Goal: Find specific fact: Find contact information

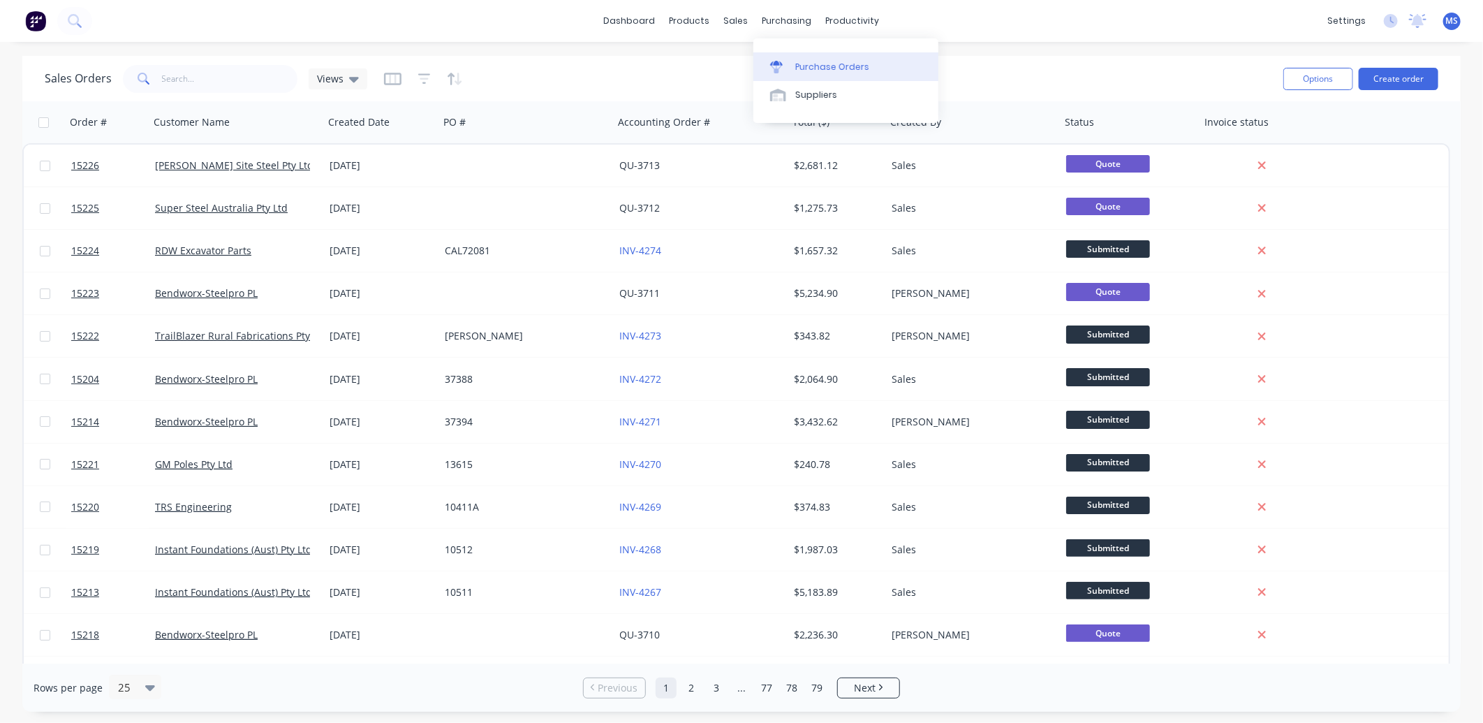
click at [829, 72] on div "Purchase Orders" at bounding box center [833, 67] width 74 height 13
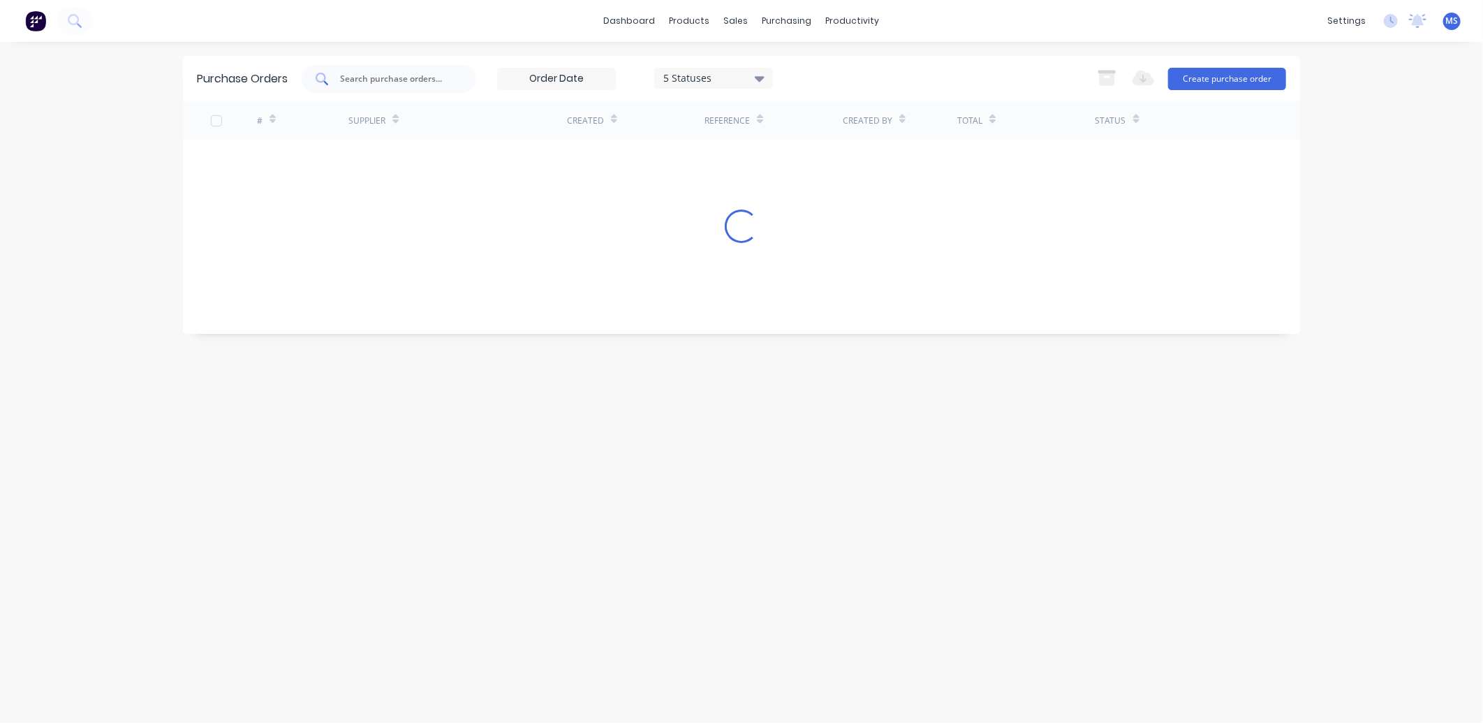
click at [384, 82] on input "text" at bounding box center [397, 79] width 116 height 14
type input "2250"
click at [763, 76] on icon at bounding box center [760, 79] width 10 height 6
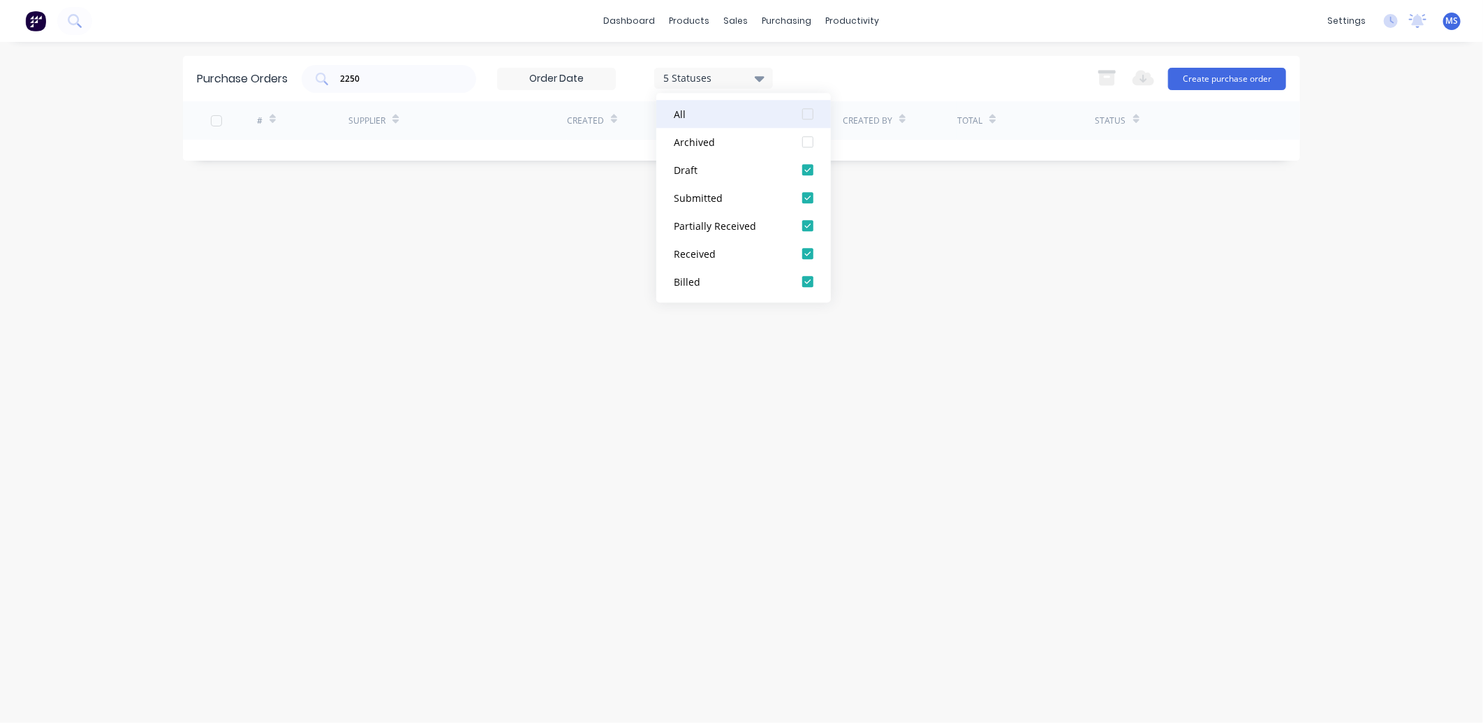
click at [805, 117] on div at bounding box center [808, 114] width 28 height 28
click at [485, 299] on div "Purchase Orders 2250 7 Statuses 7 Statuses Export to Excel (XLSX) Create purcha…" at bounding box center [741, 382] width 1117 height 653
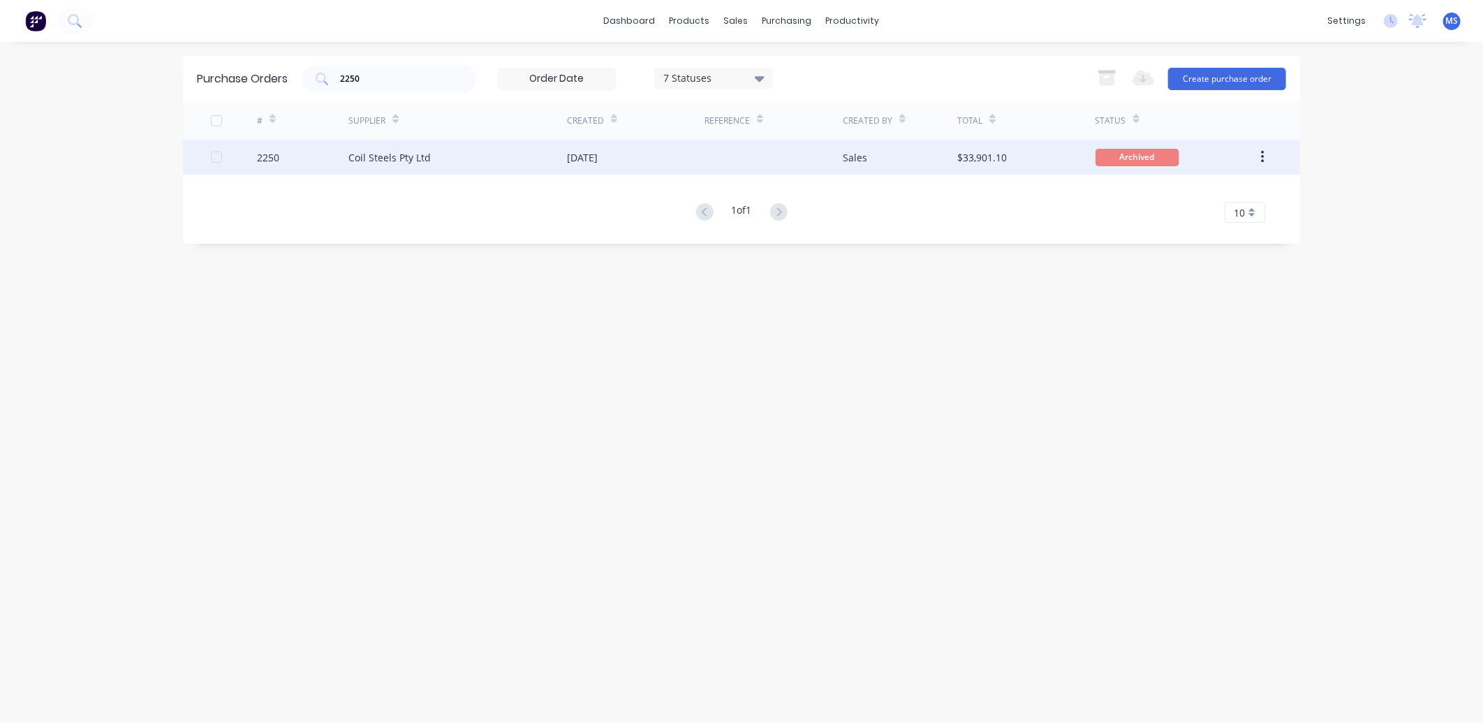
click at [548, 161] on div "Coil Steels Pty Ltd" at bounding box center [458, 157] width 219 height 35
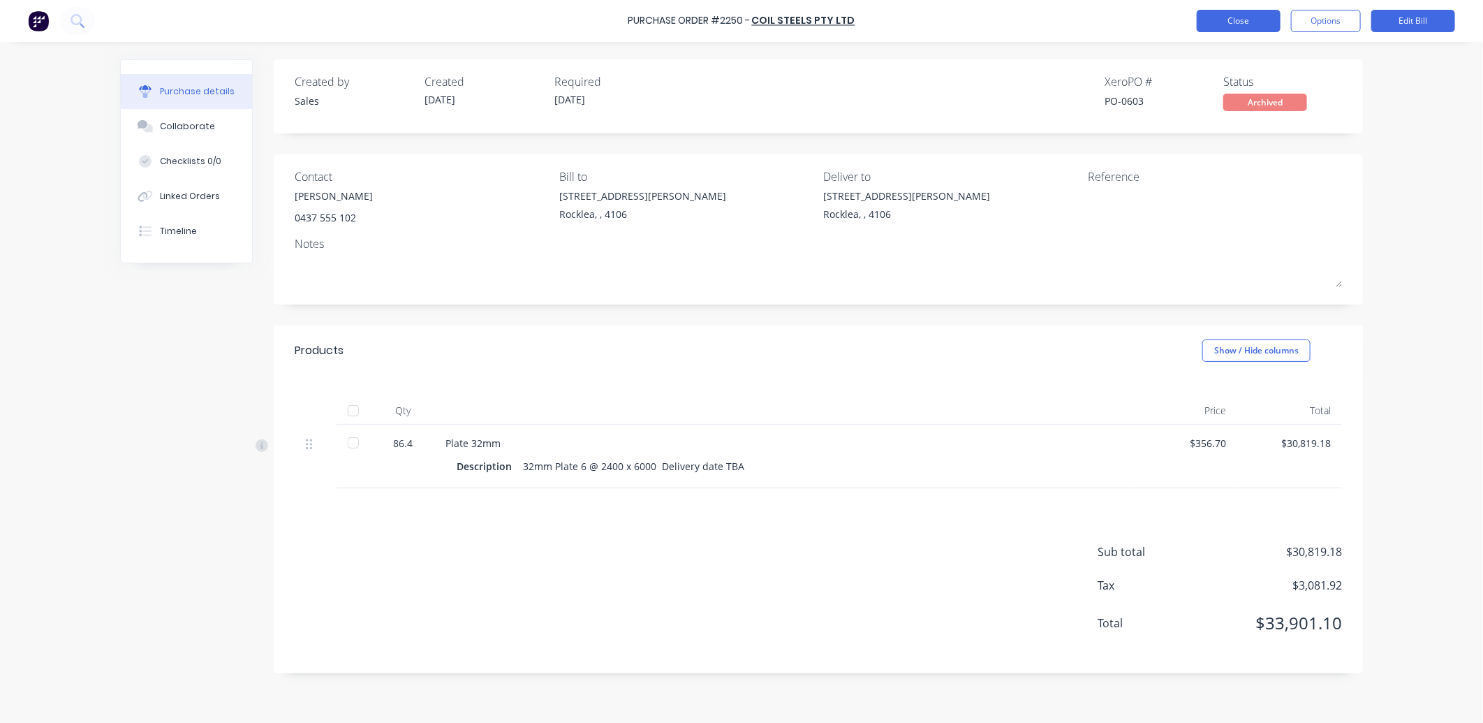
click at [1247, 12] on button "Close" at bounding box center [1239, 21] width 84 height 22
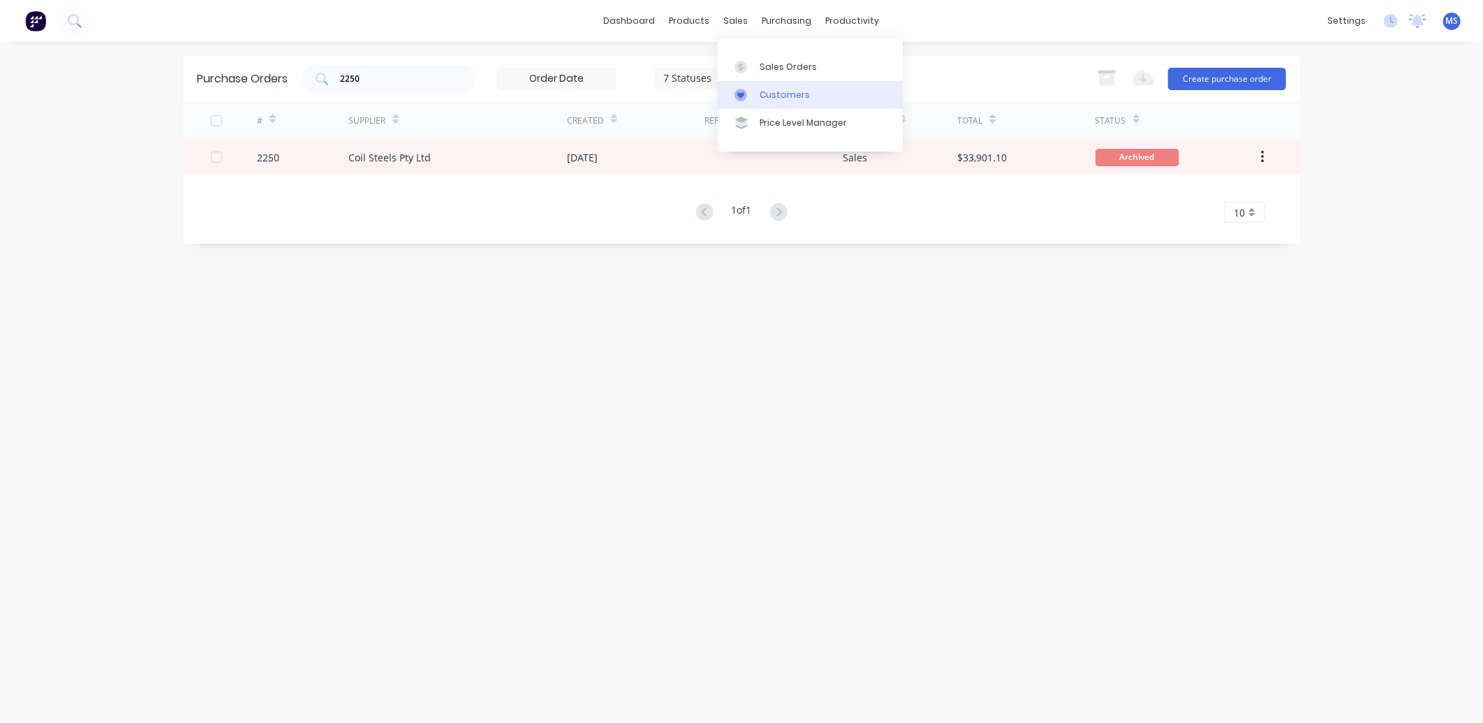
click at [808, 88] on link "Customers" at bounding box center [810, 95] width 185 height 28
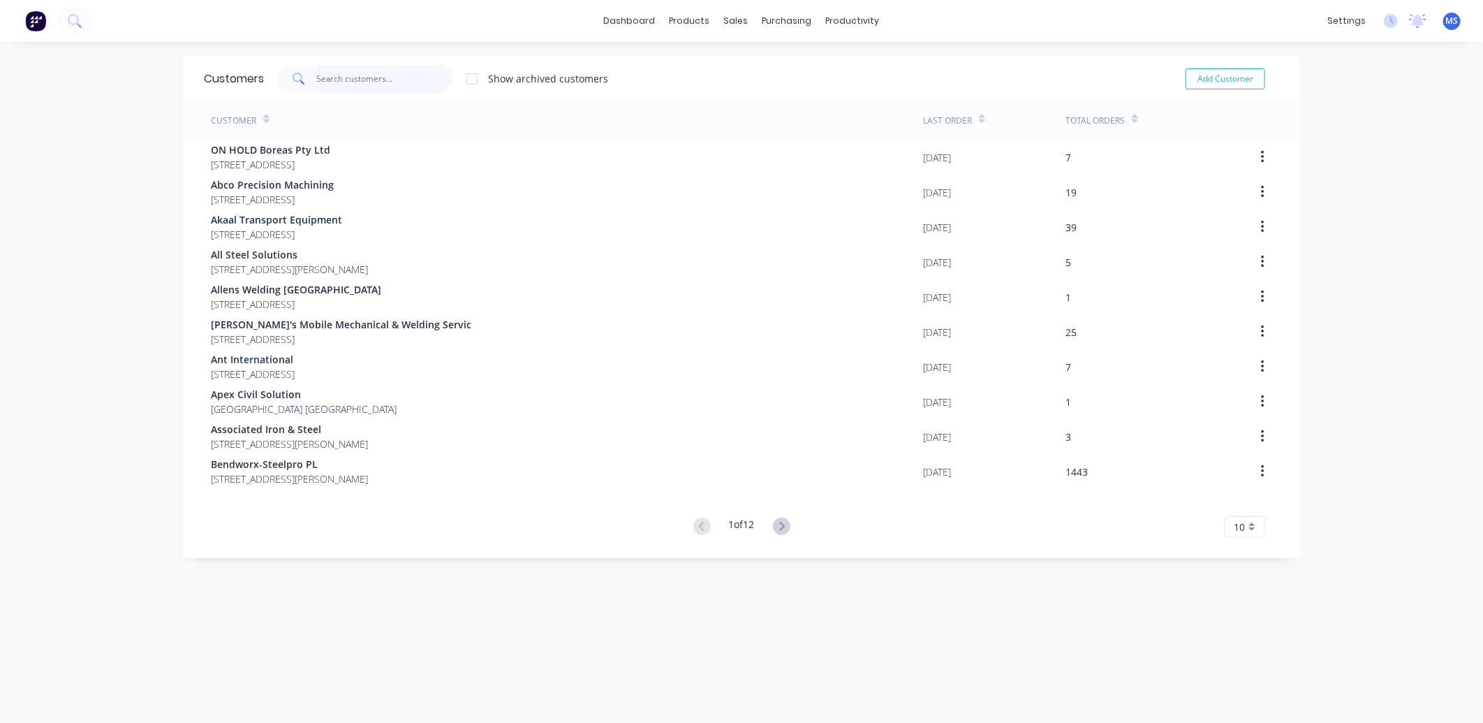
click at [378, 79] on input "text" at bounding box center [385, 79] width 136 height 28
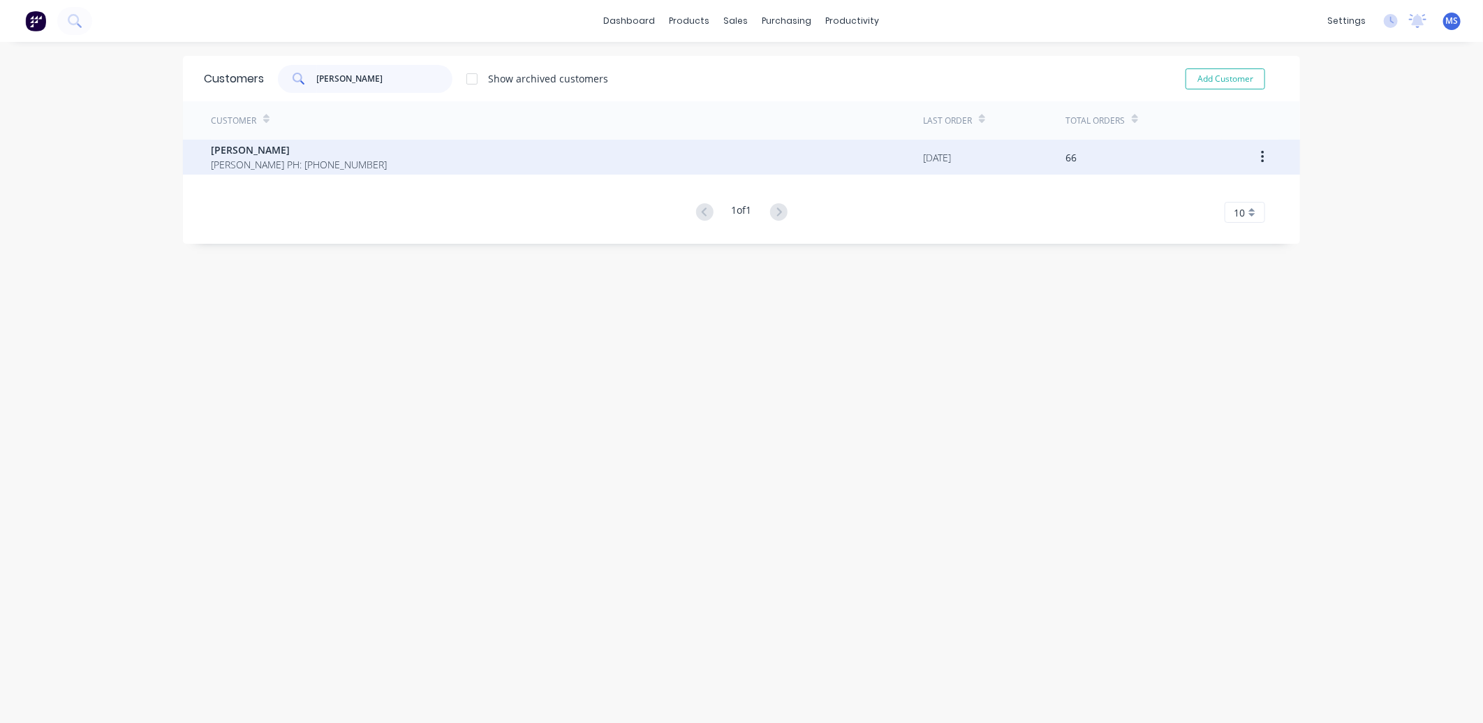
type input "[PERSON_NAME]"
click at [340, 150] on div "[PERSON_NAME] PH: [PHONE_NUMBER]" at bounding box center [567, 157] width 712 height 35
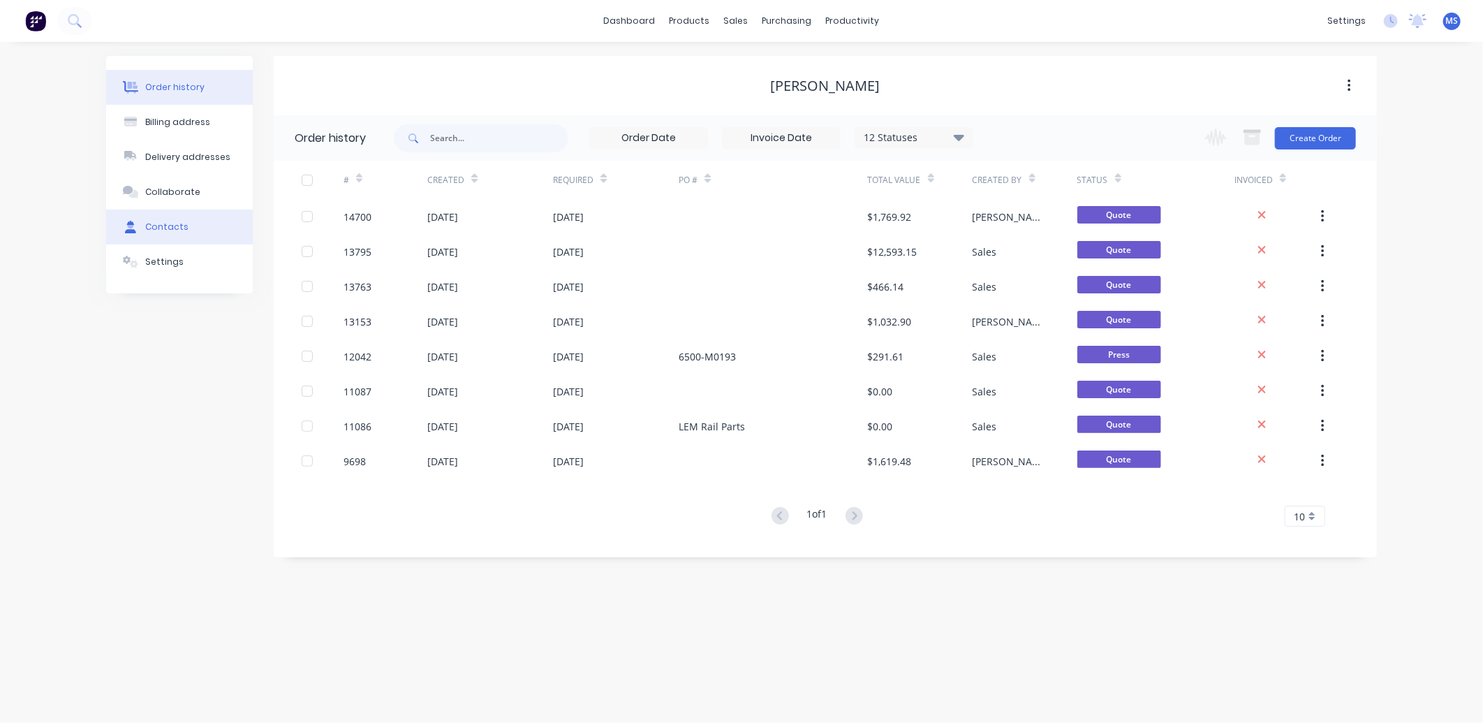
click at [162, 233] on div "Contacts" at bounding box center [166, 227] width 43 height 13
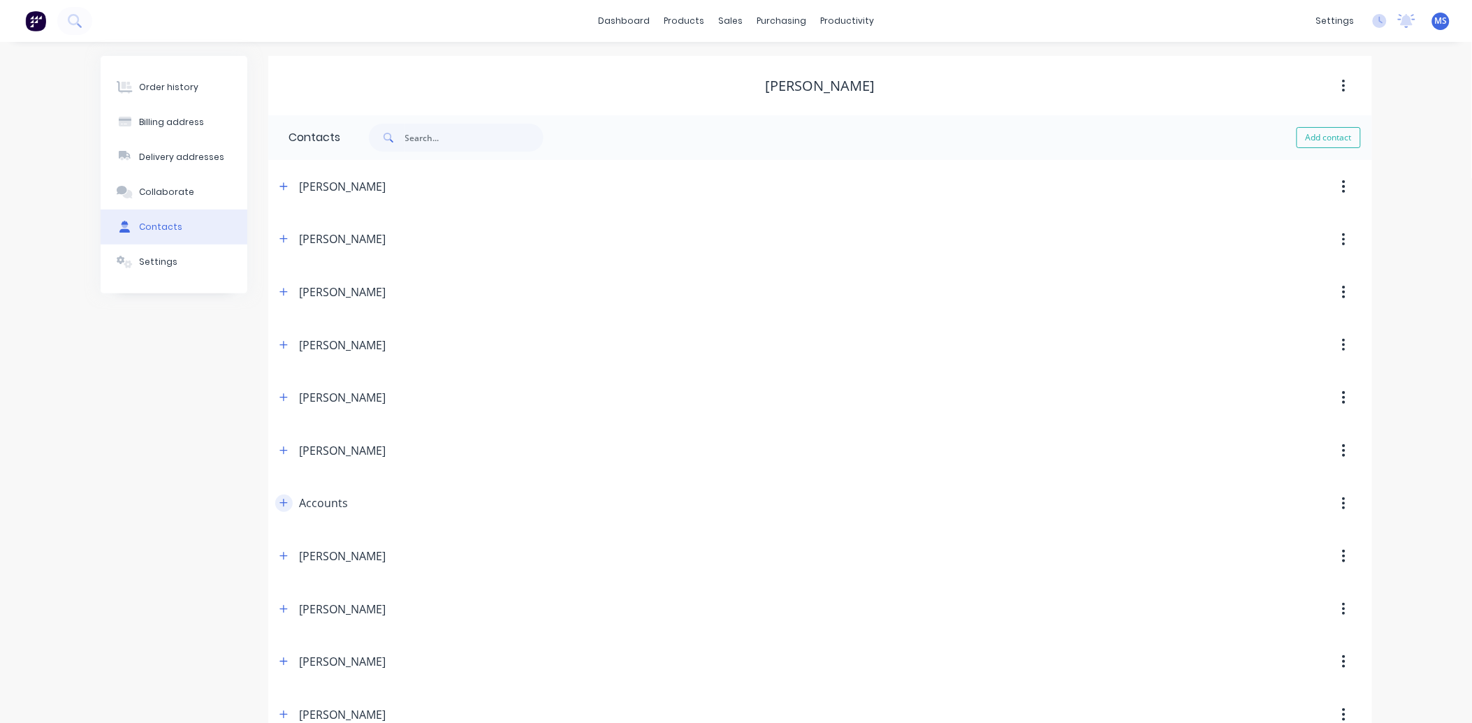
click at [285, 506] on icon "button" at bounding box center [283, 503] width 8 height 10
click at [434, 617] on input "[EMAIL_ADDRESS][DOMAIN_NAME]" at bounding box center [403, 611] width 228 height 21
drag, startPoint x: 430, startPoint y: 620, endPoint x: 247, endPoint y: 629, distance: 183.2
click at [247, 629] on div "Order history Billing address Delivery addresses Collaborate Contacts Settings …" at bounding box center [736, 514] width 1271 height 917
paste input "[EMAIL_ADDRESS][DOMAIN_NAME]"
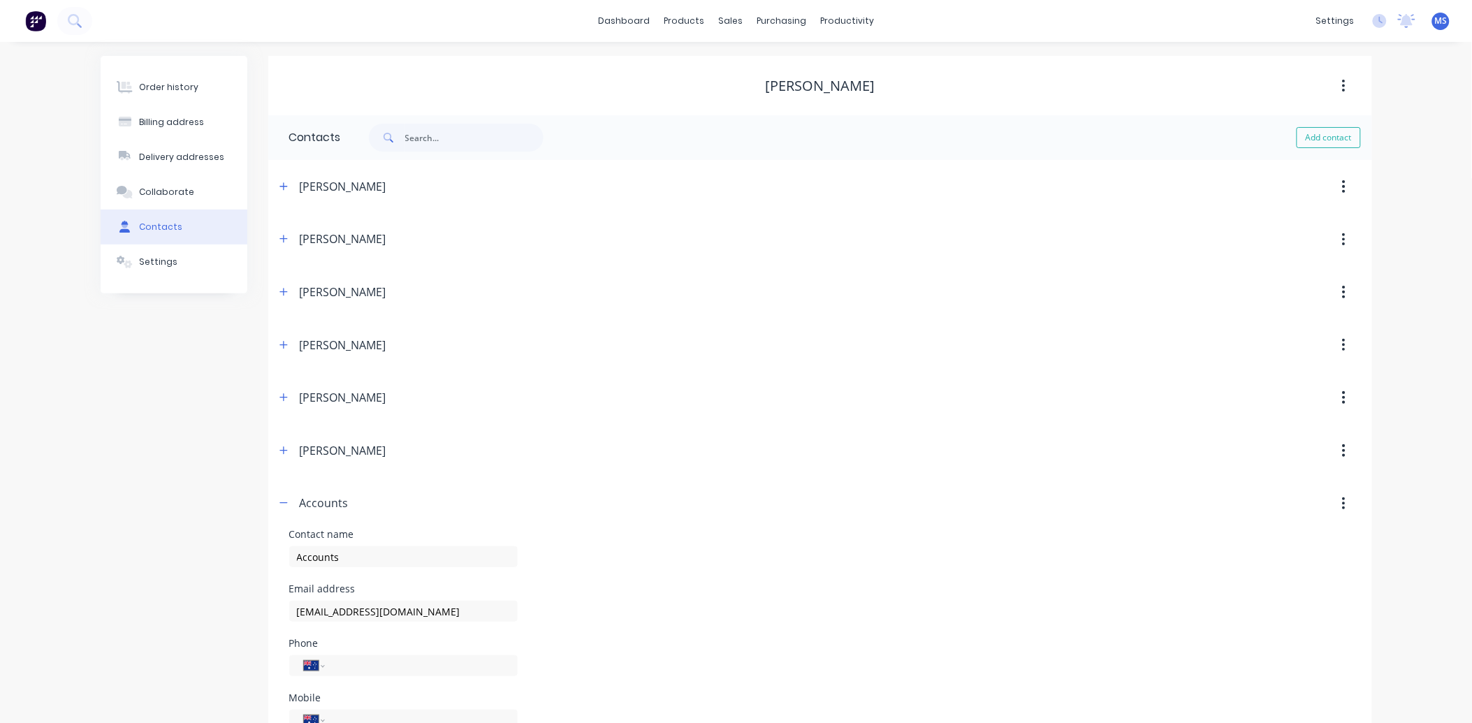
click at [212, 386] on div "Order history Billing address Delivery addresses Collaborate Contacts Settings" at bounding box center [174, 514] width 147 height 917
click at [284, 500] on icon "button" at bounding box center [283, 503] width 8 height 10
click at [281, 506] on icon "button" at bounding box center [283, 503] width 8 height 10
click at [297, 610] on input "[EMAIL_ADDRESS][DOMAIN_NAME]" at bounding box center [403, 611] width 228 height 21
click at [457, 616] on input "[EMAIL_ADDRESS][DOMAIN_NAME]" at bounding box center [403, 611] width 228 height 21
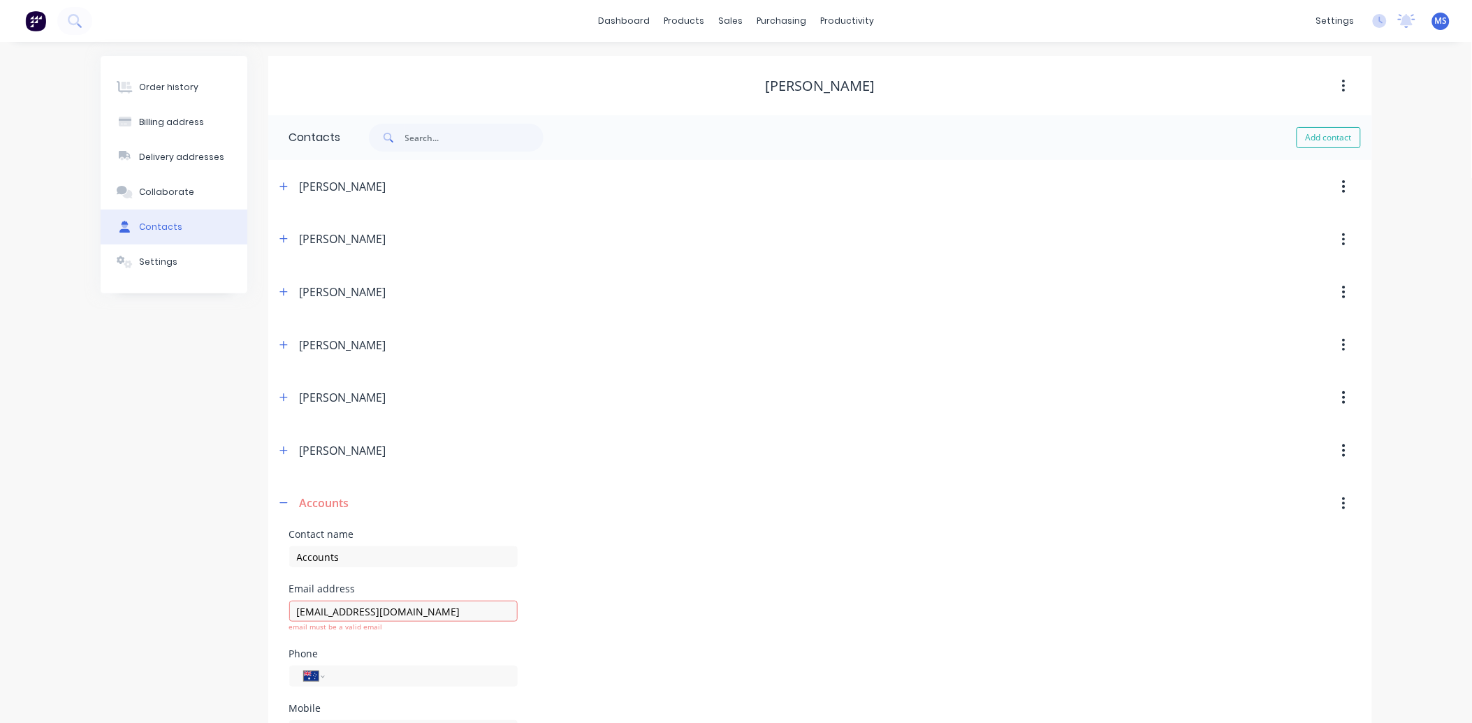
click at [381, 647] on div "[EMAIL_ADDRESS][DOMAIN_NAME] email must be a valid email" at bounding box center [403, 623] width 228 height 52
click at [438, 613] on input "[EMAIL_ADDRESS][DOMAIN_NAME]" at bounding box center [403, 611] width 228 height 21
type input "[EMAIL_ADDRESS][DOMAIN_NAME]"
click at [508, 393] on div "[PERSON_NAME]" at bounding box center [686, 397] width 823 height 25
click at [281, 501] on icon "button" at bounding box center [283, 503] width 8 height 10
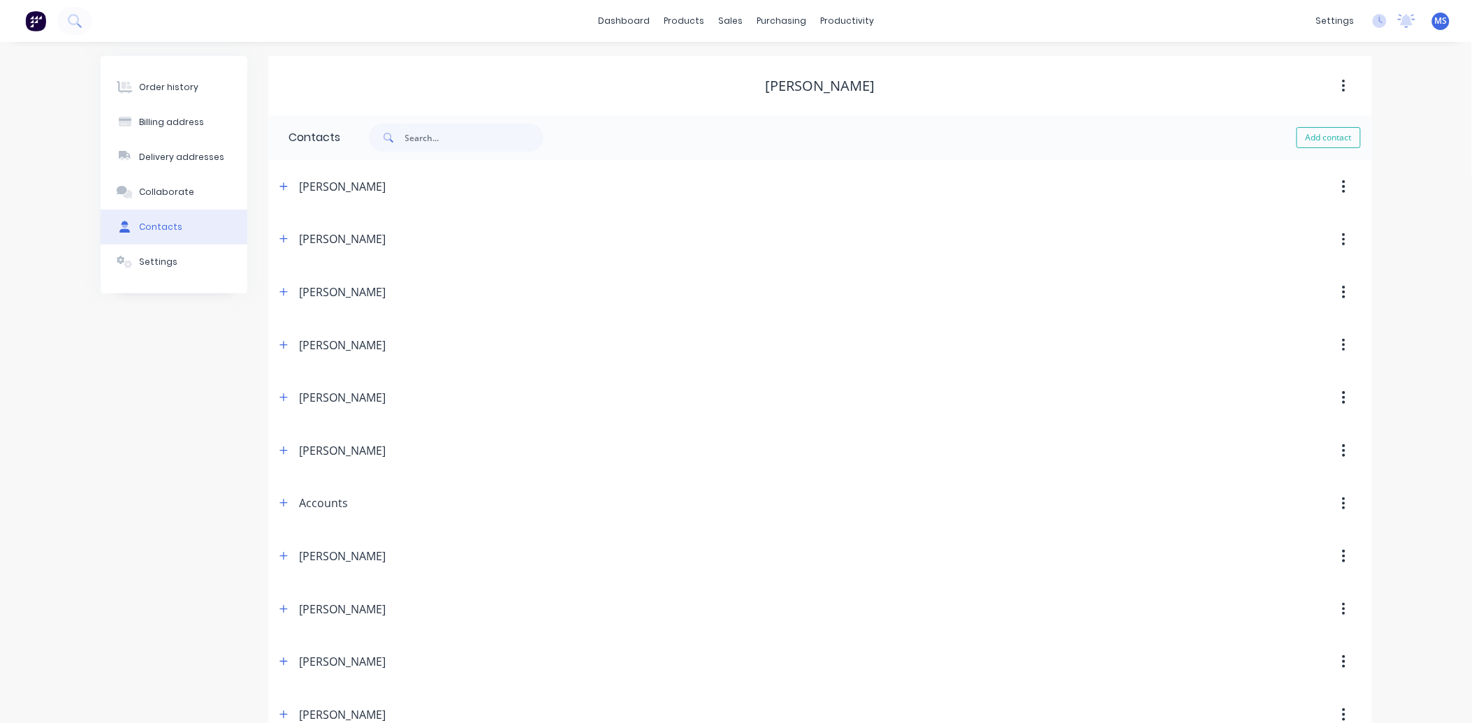
click at [173, 96] on button "Order history" at bounding box center [174, 87] width 147 height 35
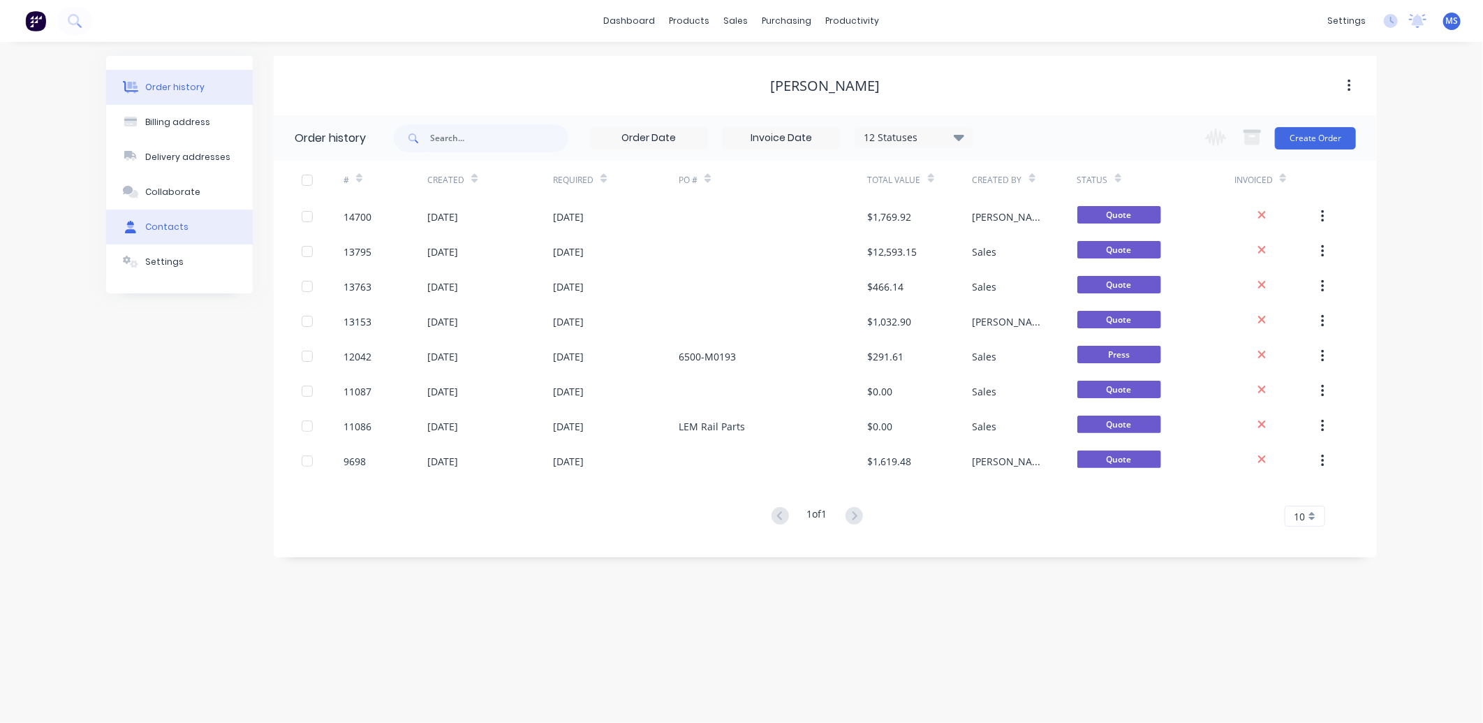
click at [156, 230] on div "Contacts" at bounding box center [166, 227] width 43 height 13
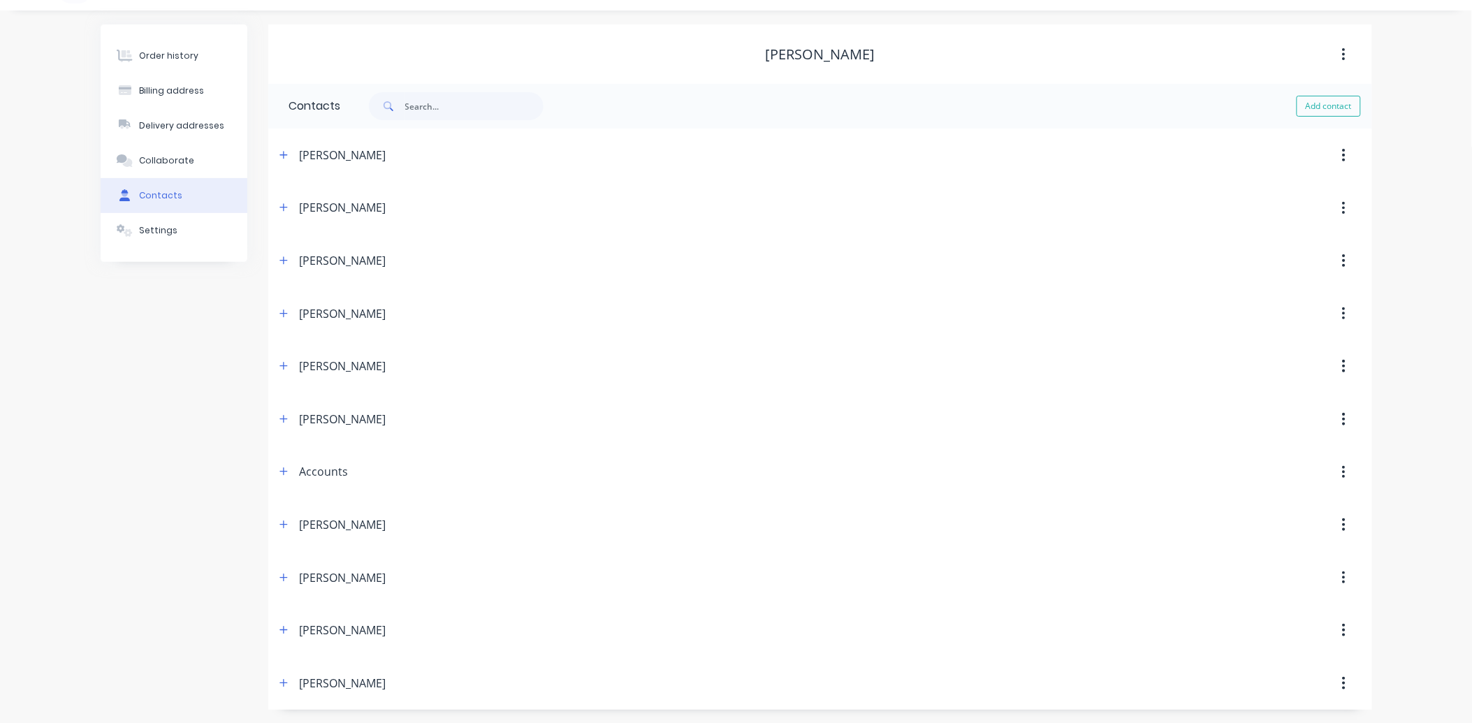
scroll to position [33, 0]
click at [283, 469] on icon "button" at bounding box center [283, 471] width 8 height 10
click at [283, 469] on icon "button" at bounding box center [283, 470] width 8 height 10
